Goal: Task Accomplishment & Management: Manage account settings

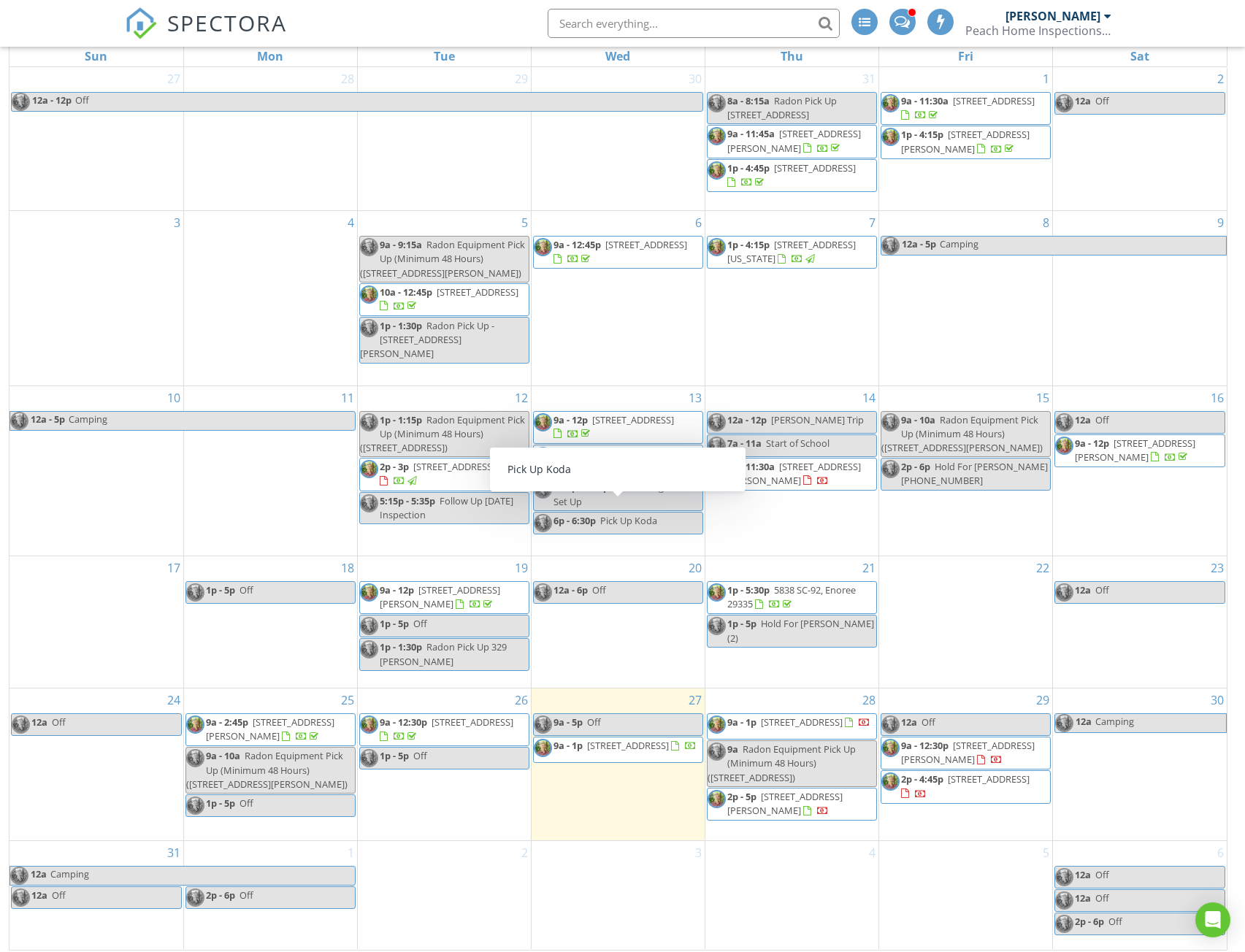
scroll to position [209, 0]
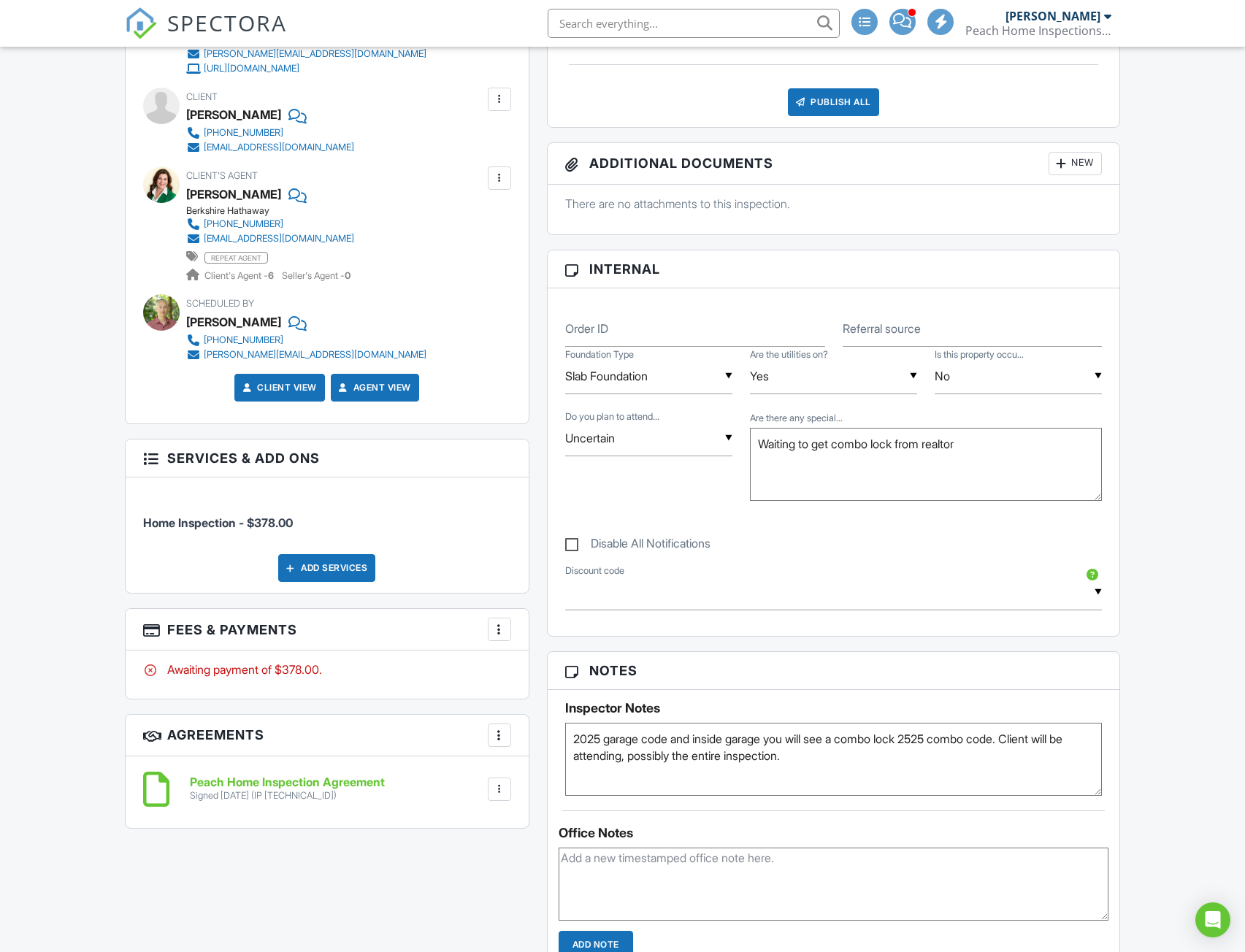
scroll to position [681, 0]
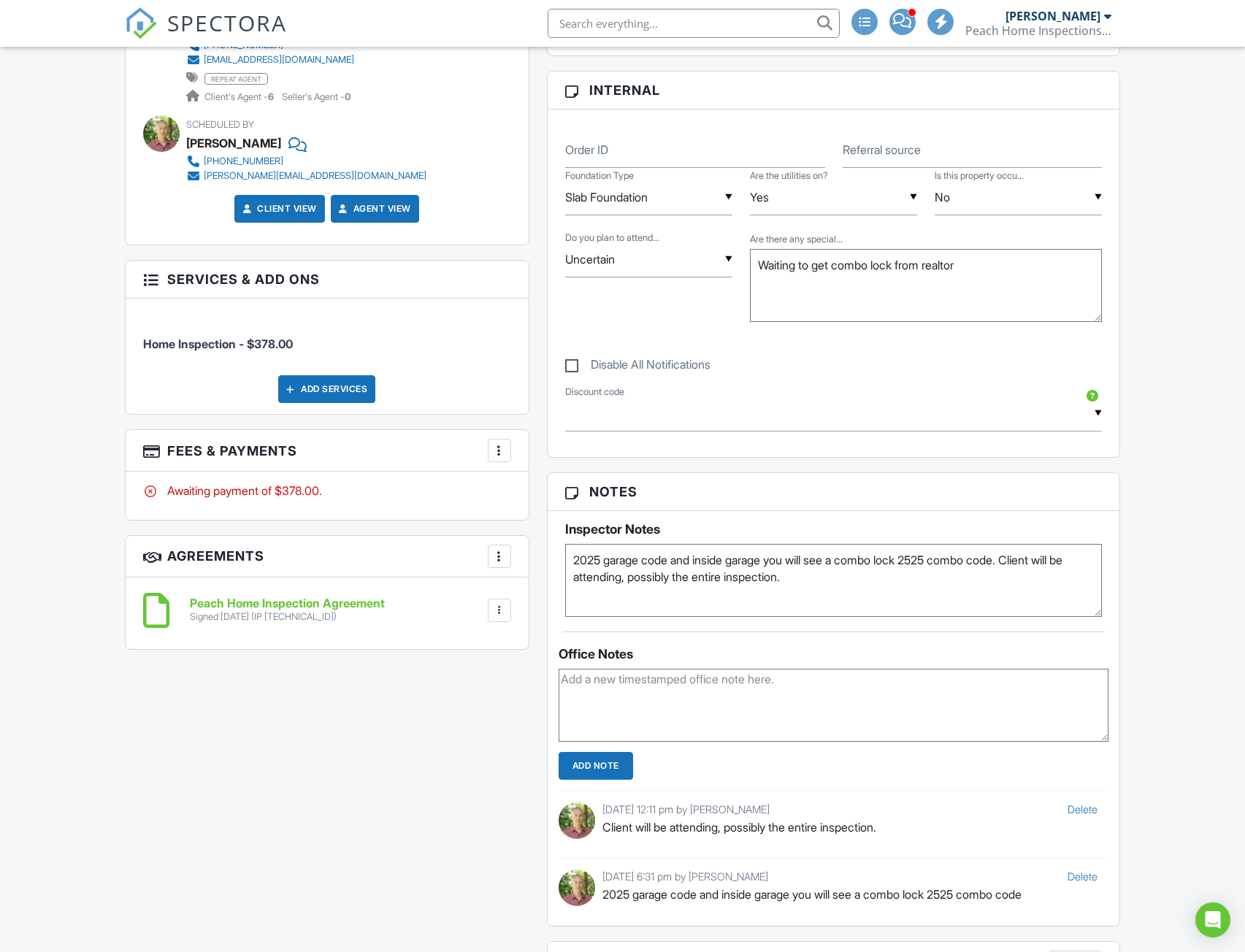
click at [826, 582] on textarea "2025 garage code and inside garage you will see a combo lock 2525 combo code. C…" at bounding box center [833, 580] width 537 height 73
type textarea "2025 garage code and inside garage you will see a combo lock 2525 combo code. C…"
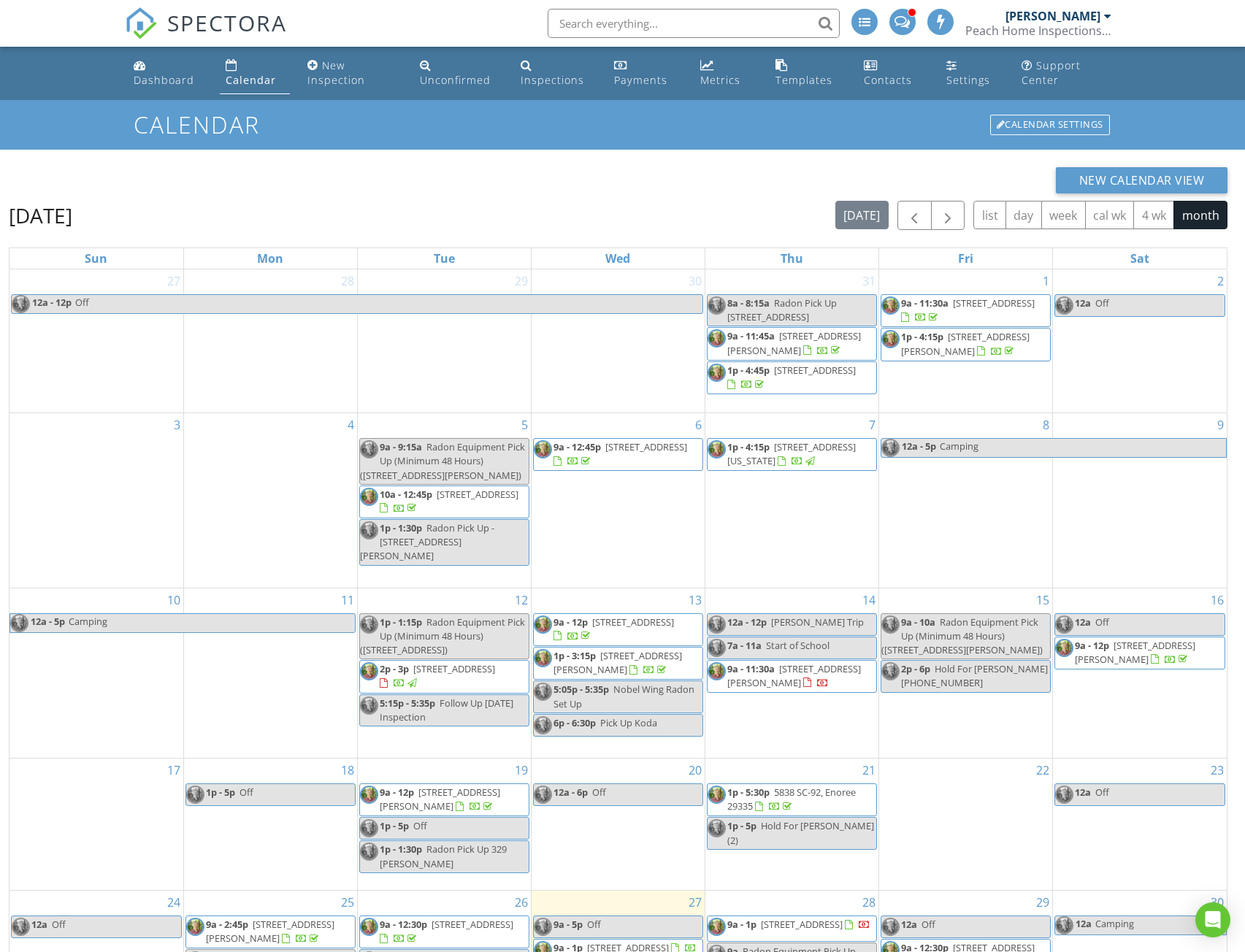
scroll to position [209, 0]
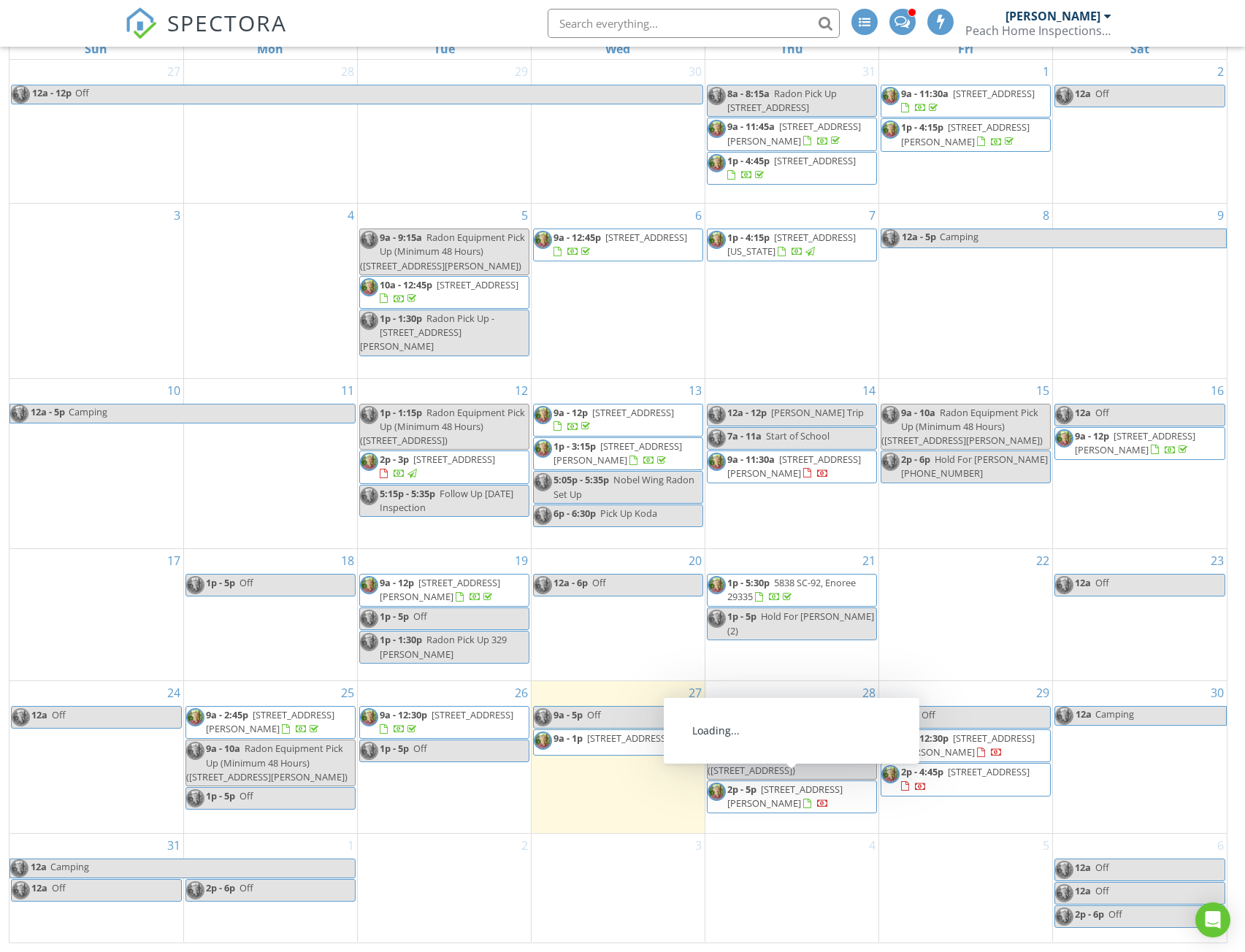
click at [768, 798] on span "[STREET_ADDRESS][PERSON_NAME]" at bounding box center [785, 796] width 115 height 27
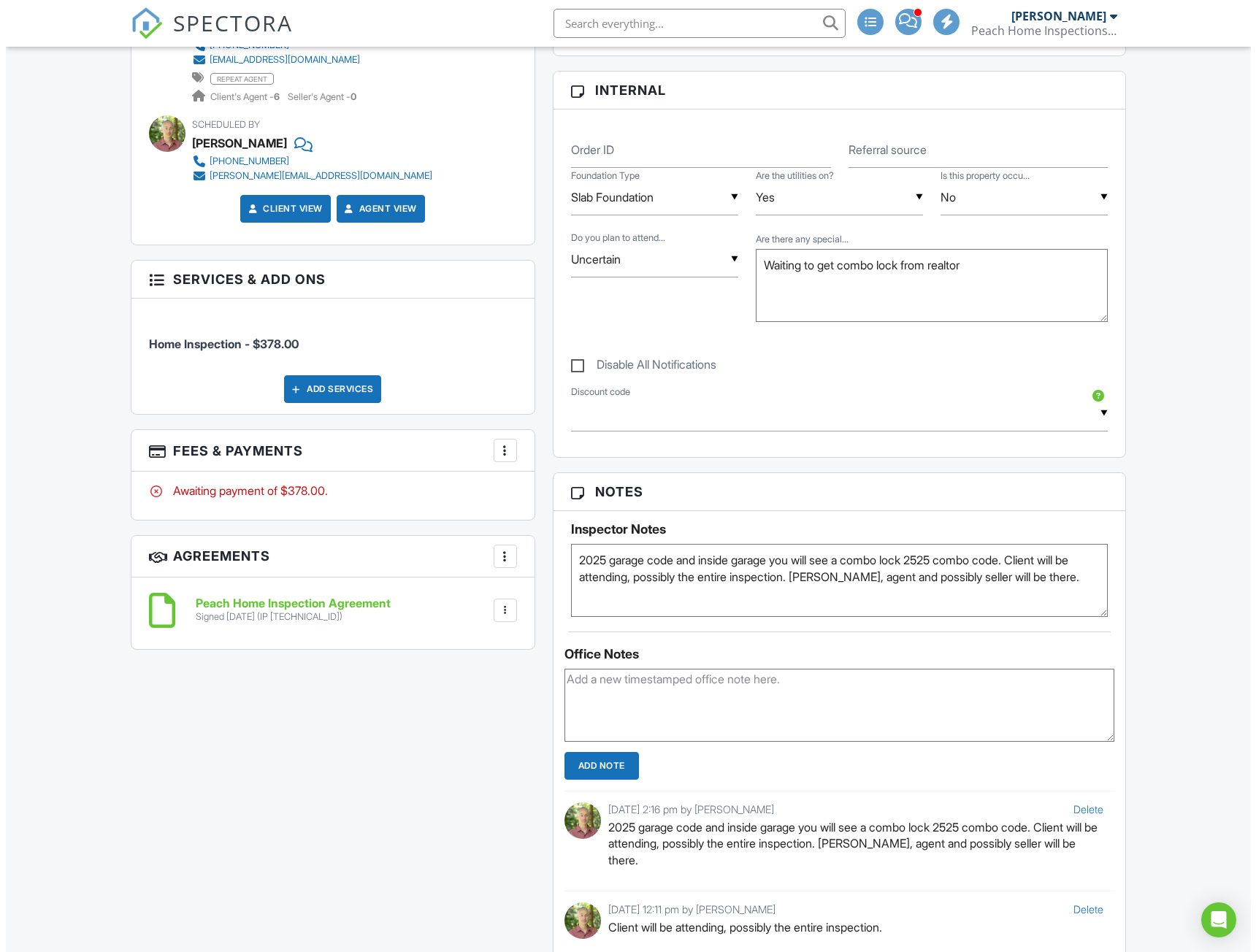
scroll to position [341, 0]
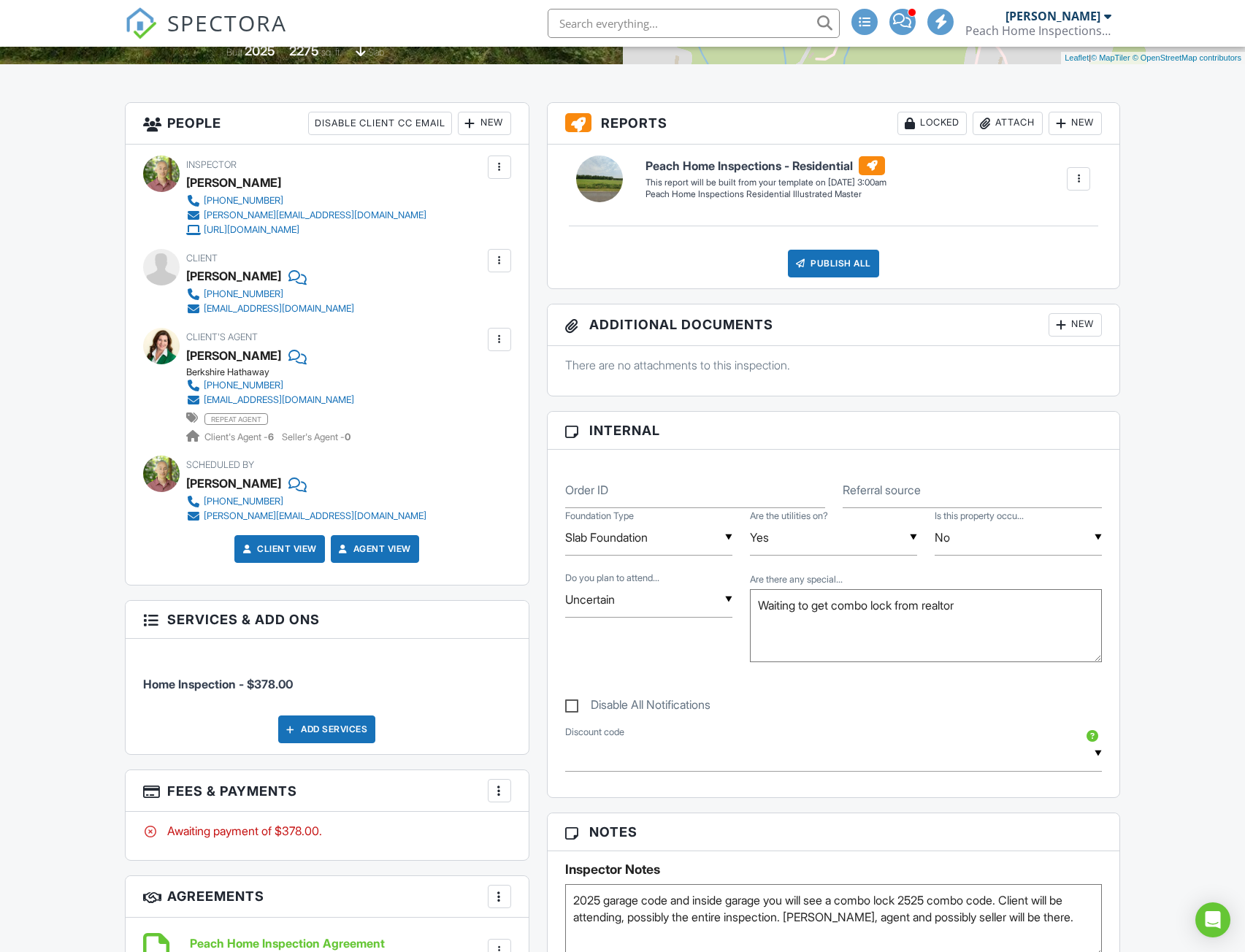
click at [306, 720] on div "Add Services" at bounding box center [326, 729] width 97 height 28
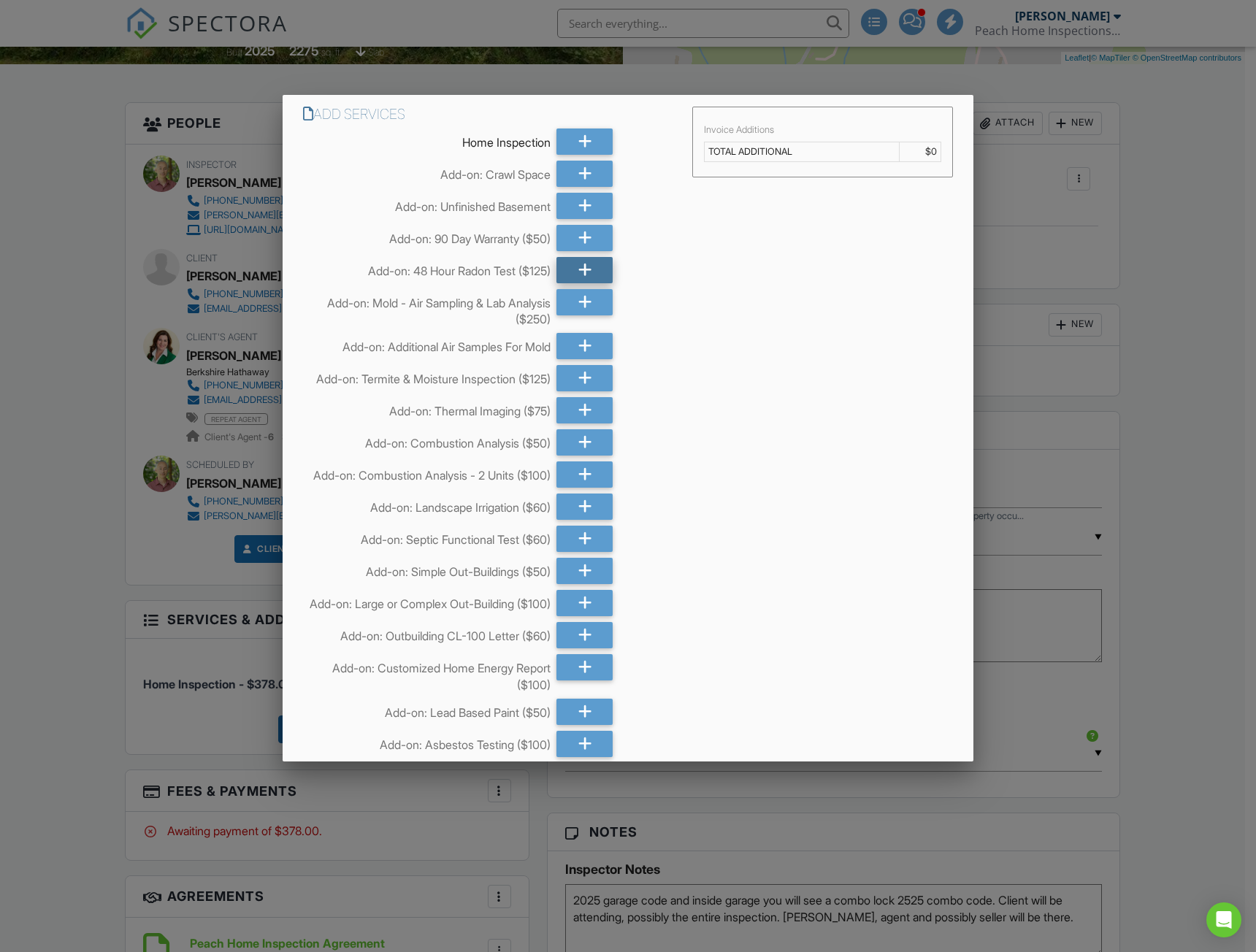
click at [589, 276] on div at bounding box center [584, 270] width 57 height 26
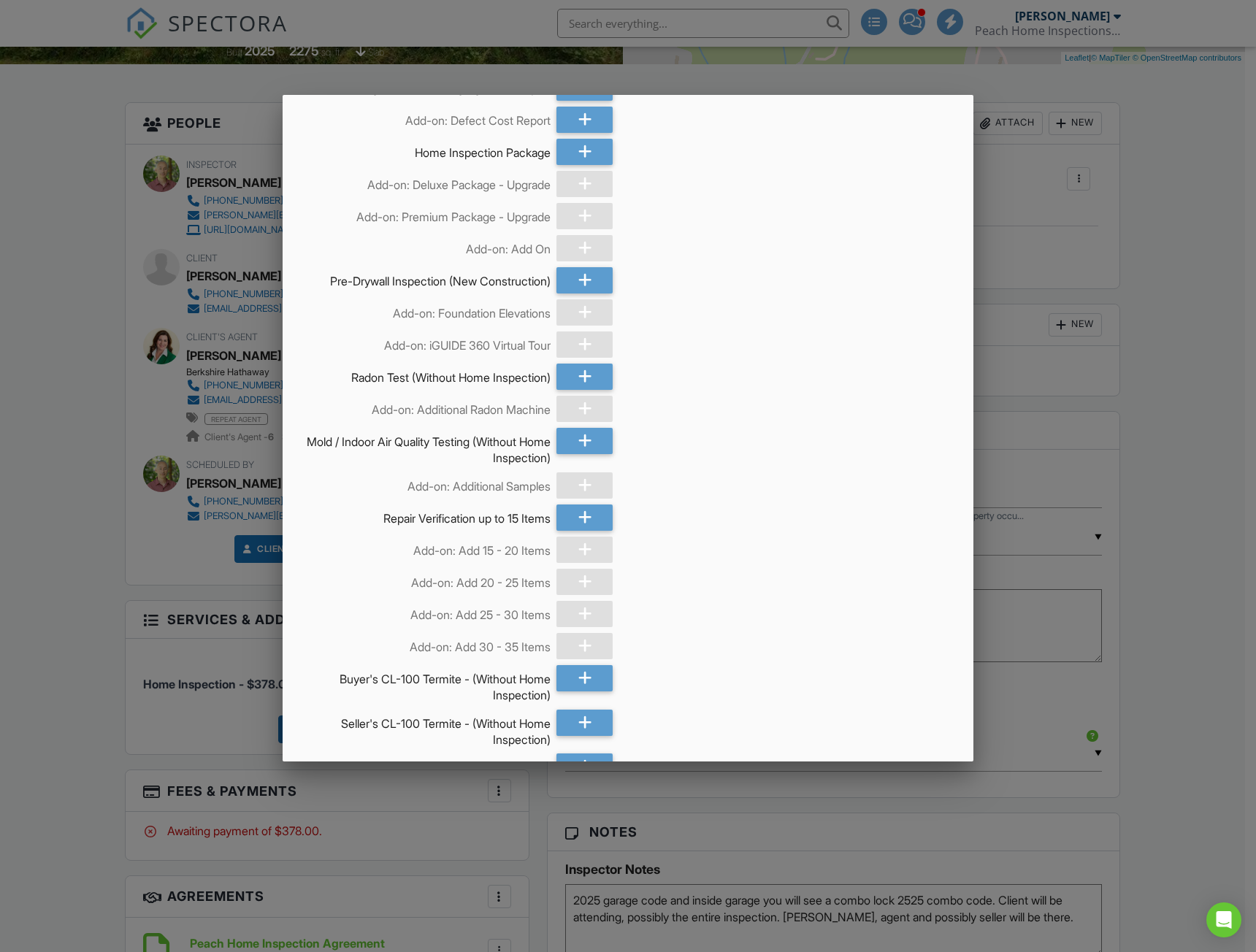
scroll to position [2314, 0]
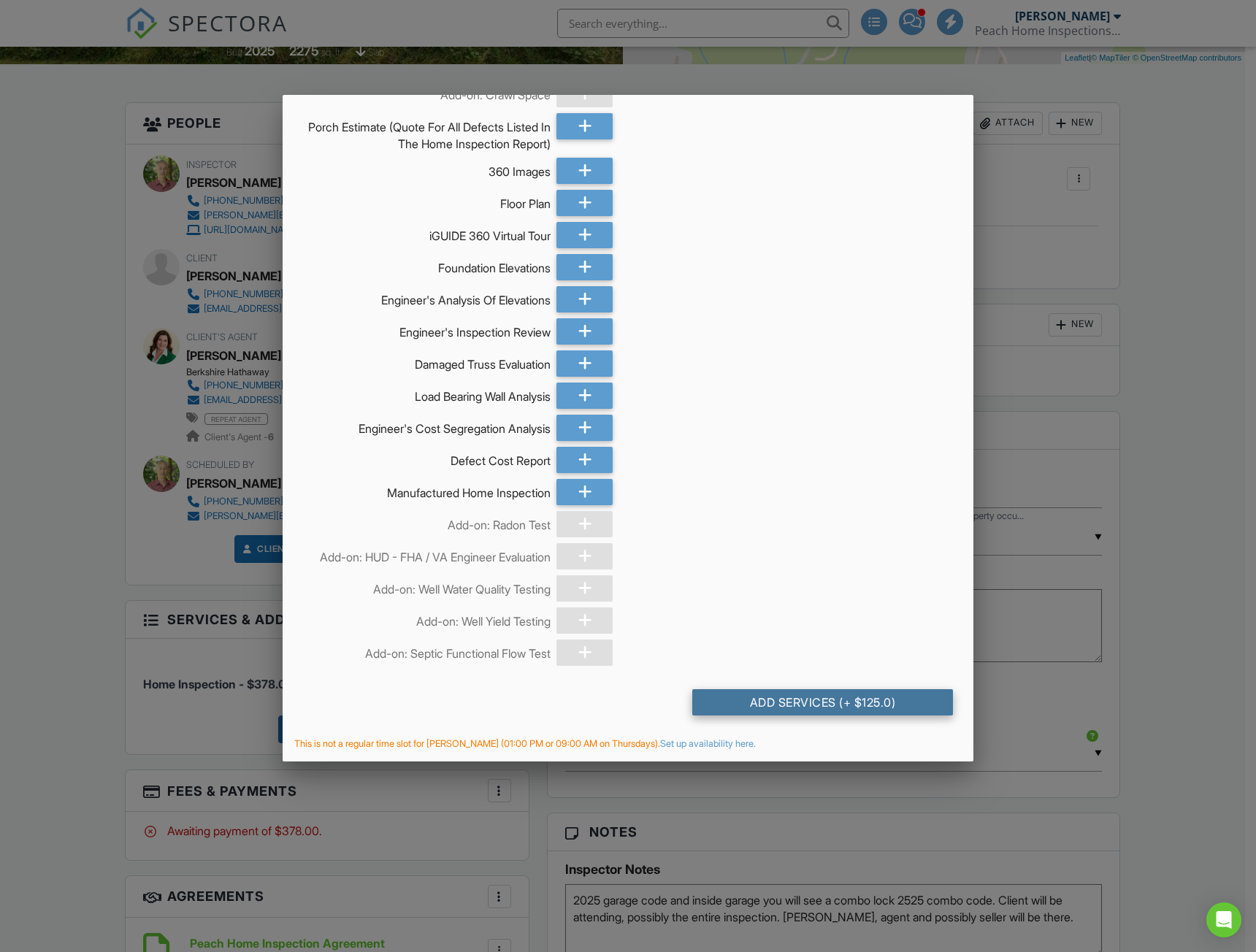
click at [813, 709] on div "Add Services (+ $125.0)" at bounding box center [822, 702] width 260 height 26
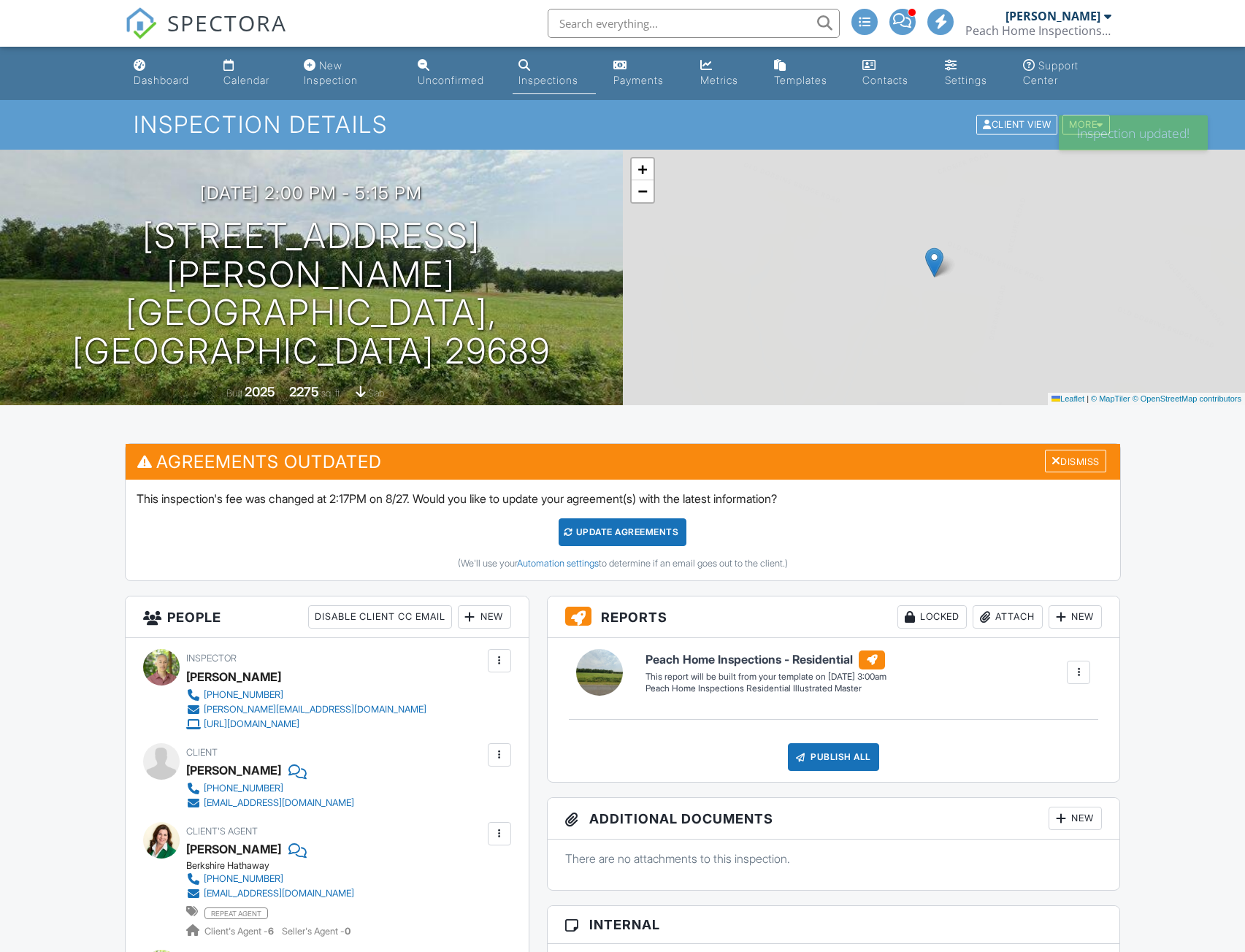
click at [623, 536] on div "Update Agreements" at bounding box center [622, 532] width 128 height 28
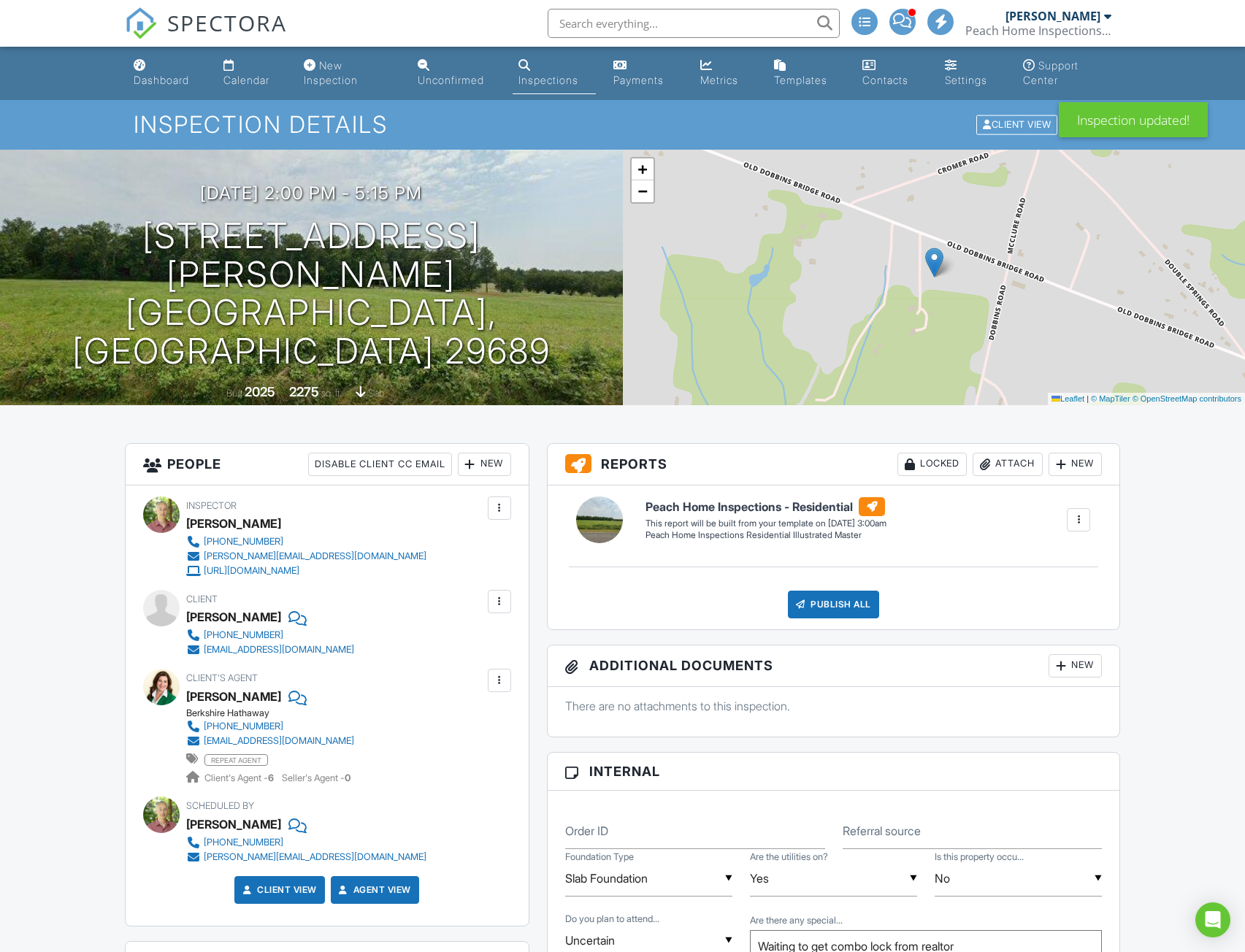
click at [905, 21] on span at bounding box center [902, 21] width 18 height 1
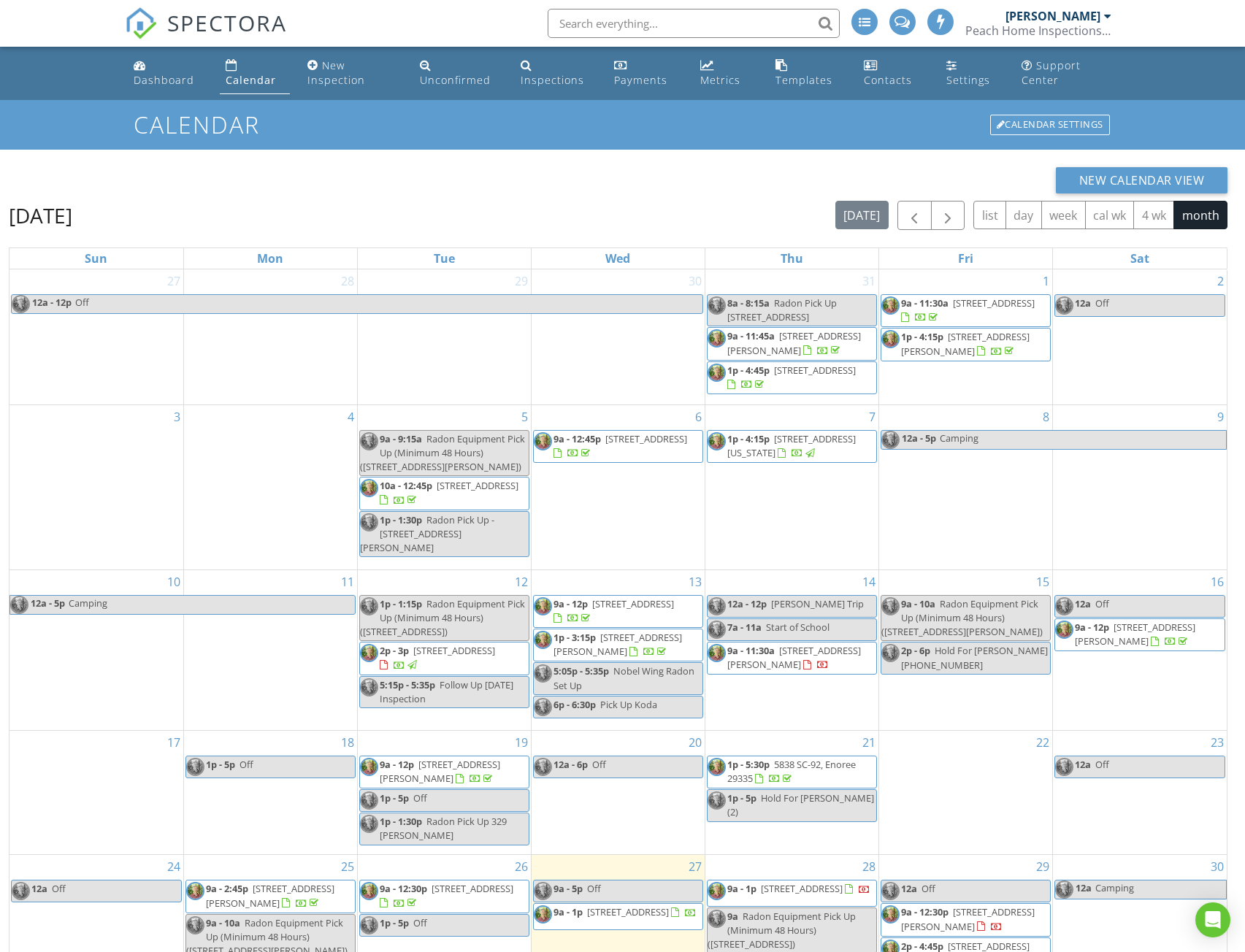
click at [899, 25] on span at bounding box center [902, 20] width 15 height 14
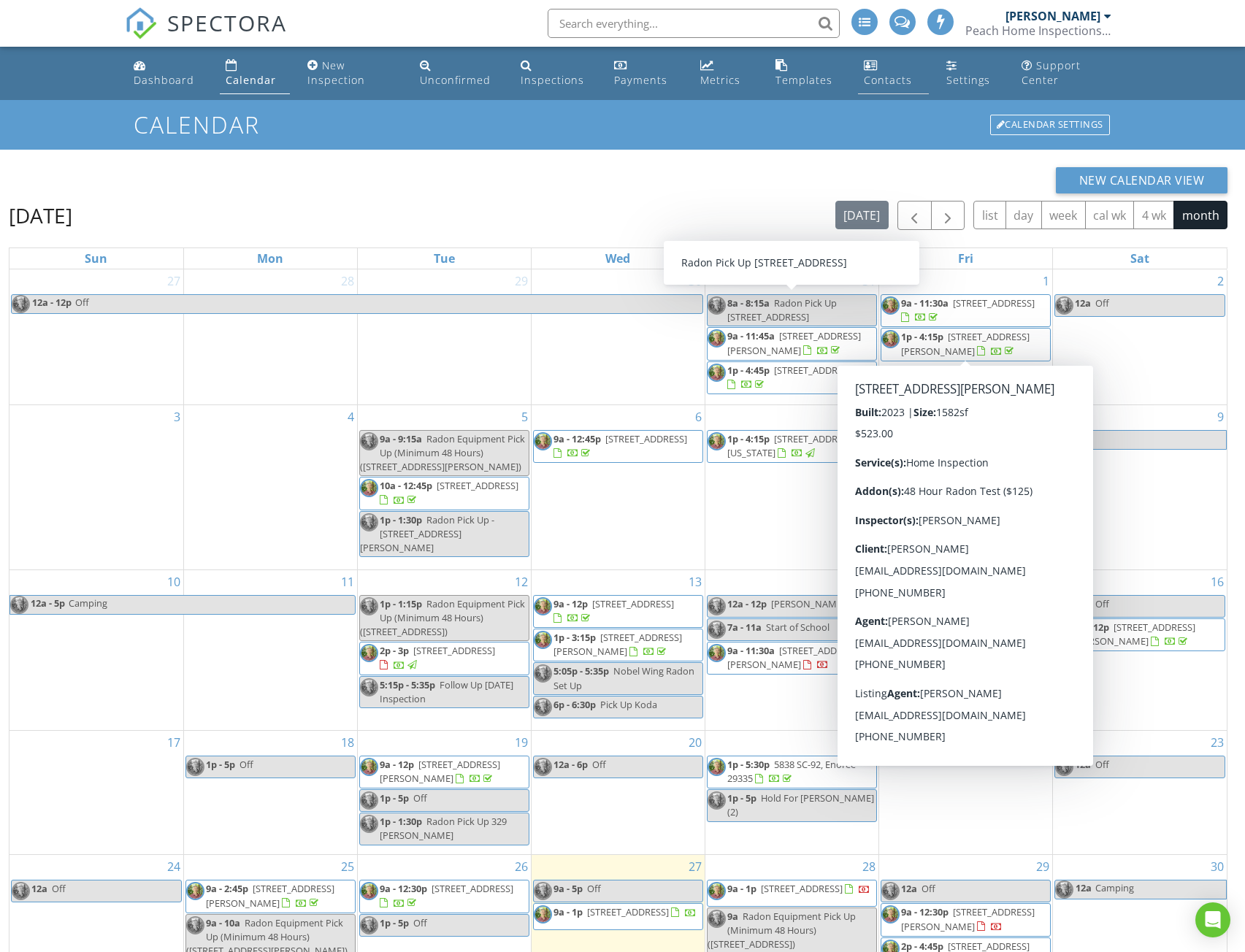
click at [888, 81] on div "Contacts" at bounding box center [888, 80] width 49 height 14
